Goal: Task Accomplishment & Management: Use online tool/utility

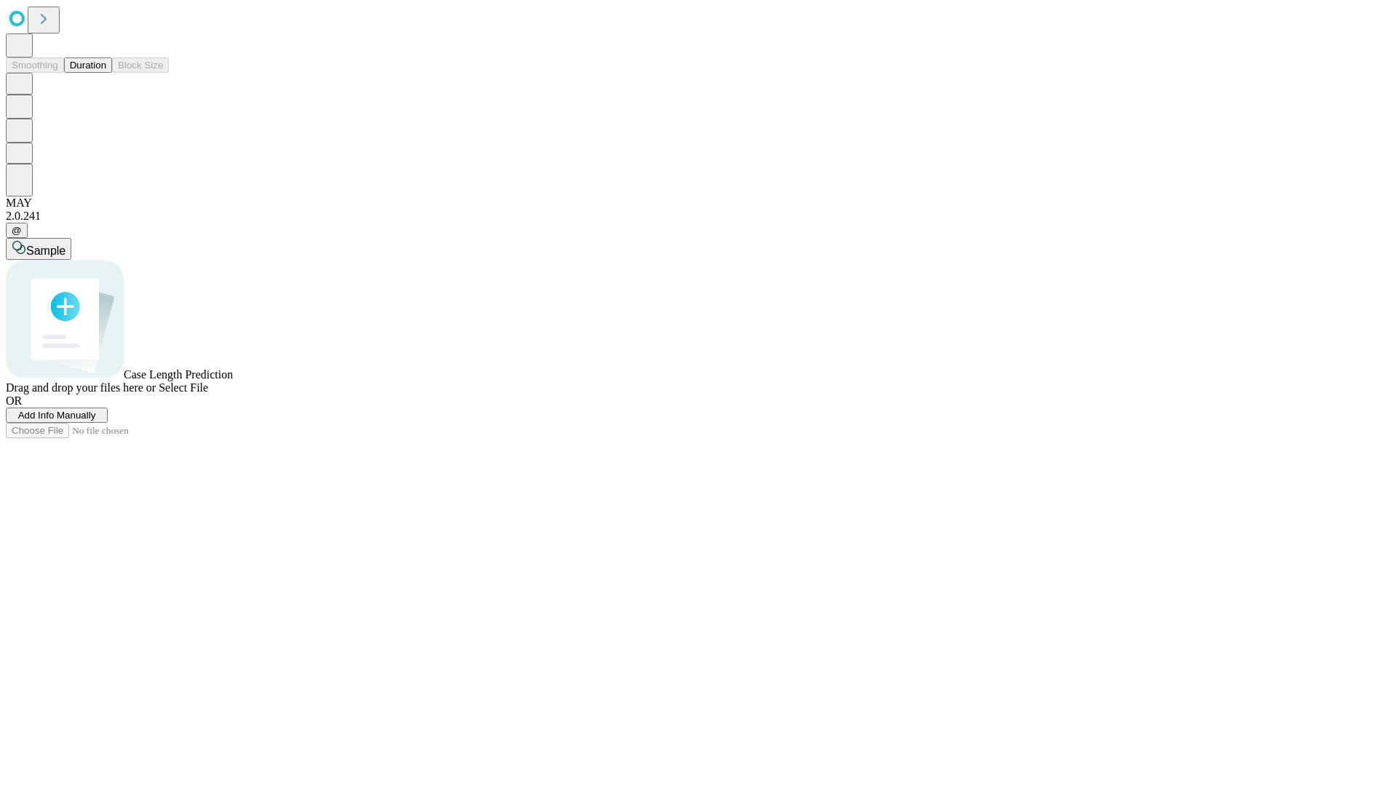
click at [106, 73] on button "Duration" at bounding box center [88, 64] width 48 height 15
click at [96, 421] on span "Add Info Manually" at bounding box center [57, 415] width 78 height 11
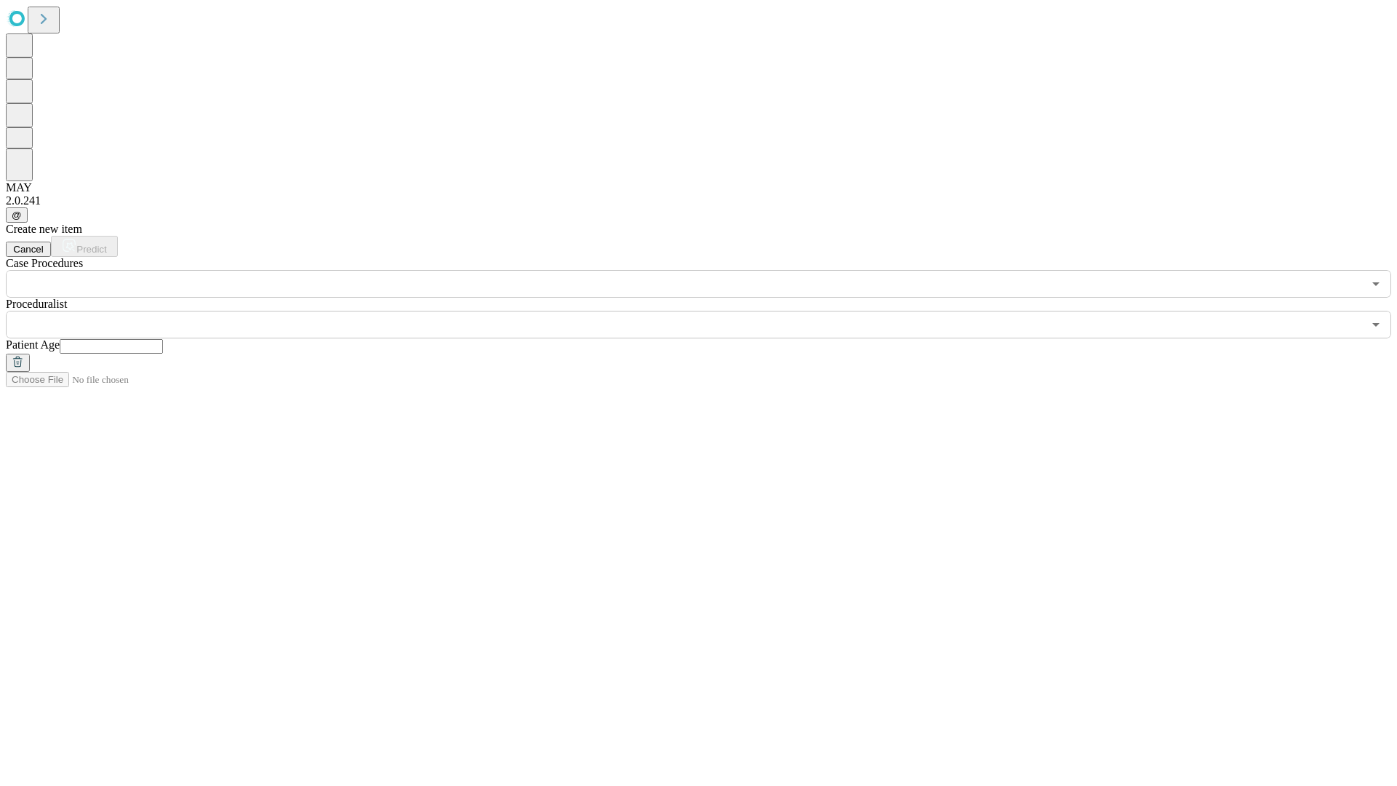
click at [163, 339] on input "text" at bounding box center [111, 346] width 103 height 15
type input "**"
click at [709, 311] on input "text" at bounding box center [684, 325] width 1357 height 28
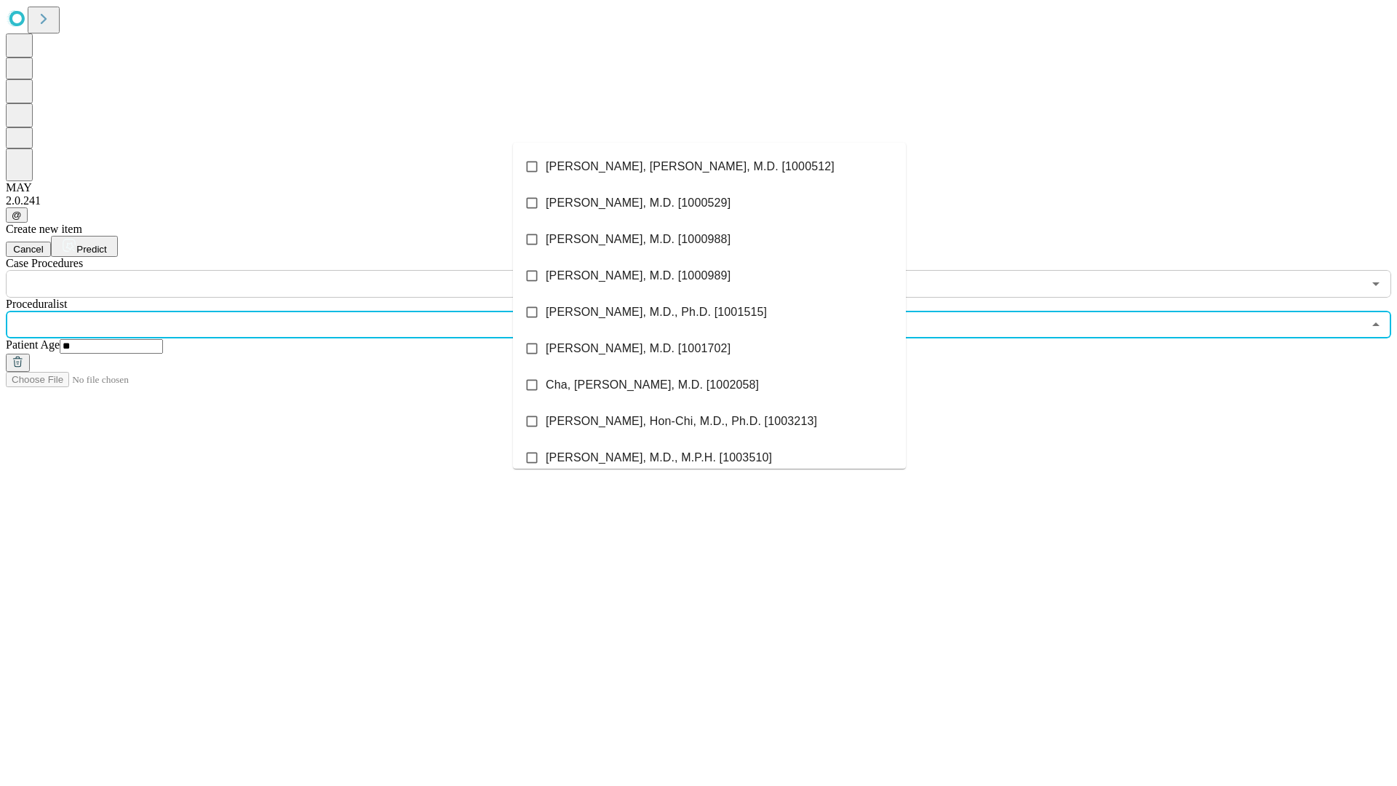
click at [710, 167] on li "[PERSON_NAME], [PERSON_NAME], M.D. [1000512]" at bounding box center [709, 166] width 393 height 36
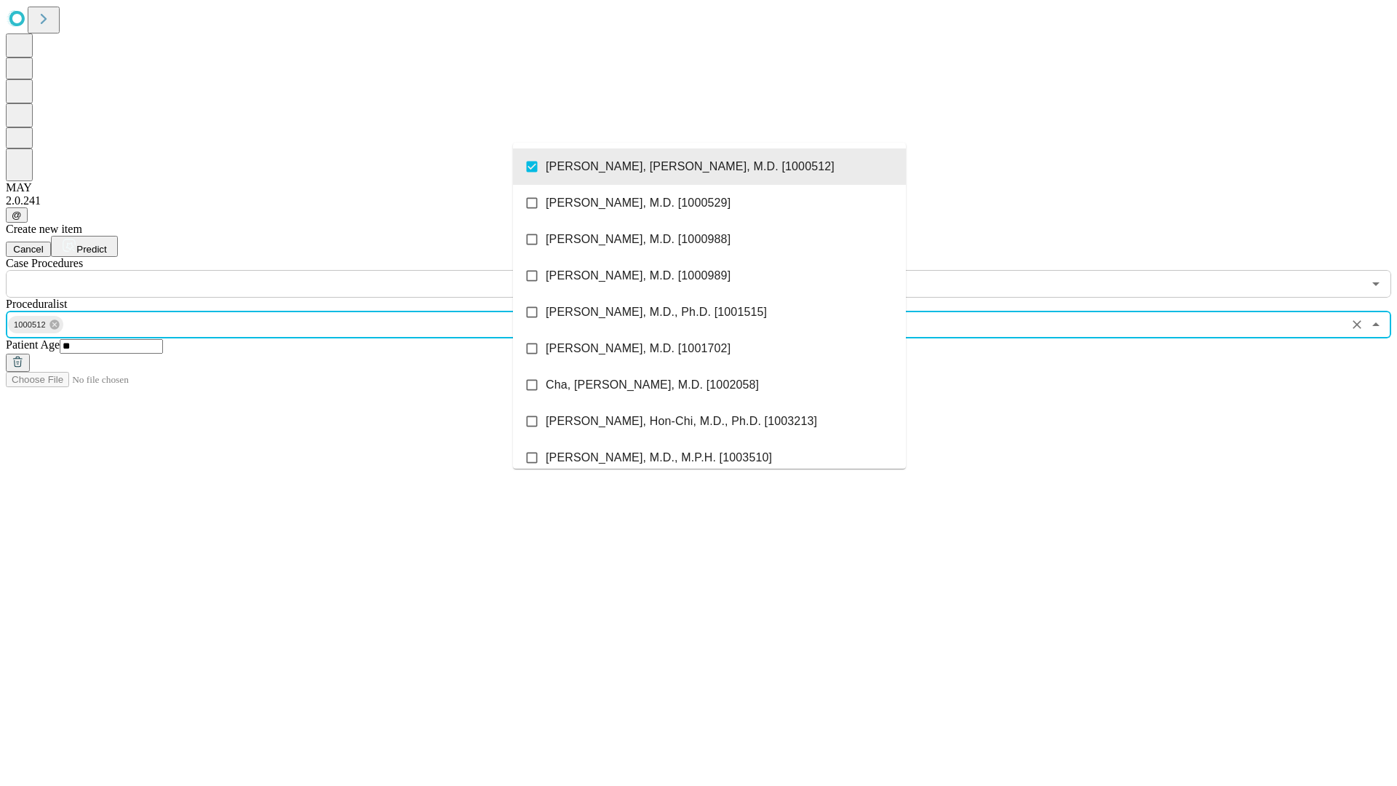
click at [306, 270] on input "text" at bounding box center [684, 284] width 1357 height 28
